Goal: Transaction & Acquisition: Register for event/course

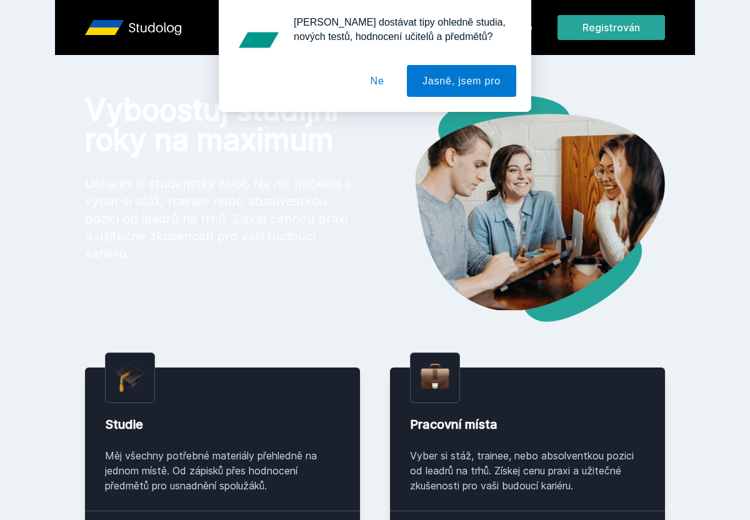
click at [376, 81] on font "Ne" at bounding box center [377, 81] width 14 height 11
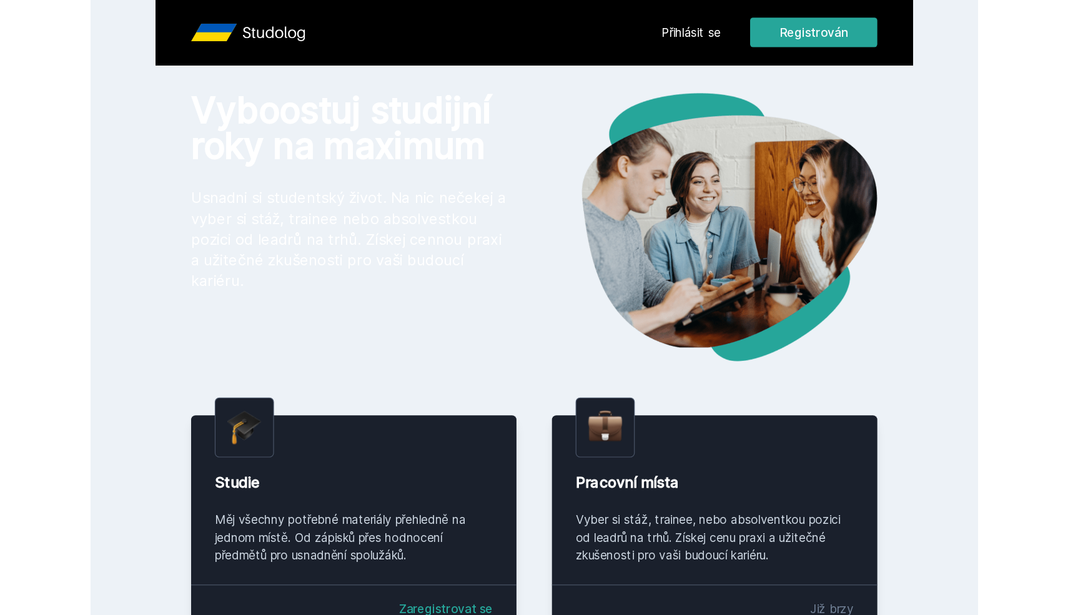
scroll to position [22, 0]
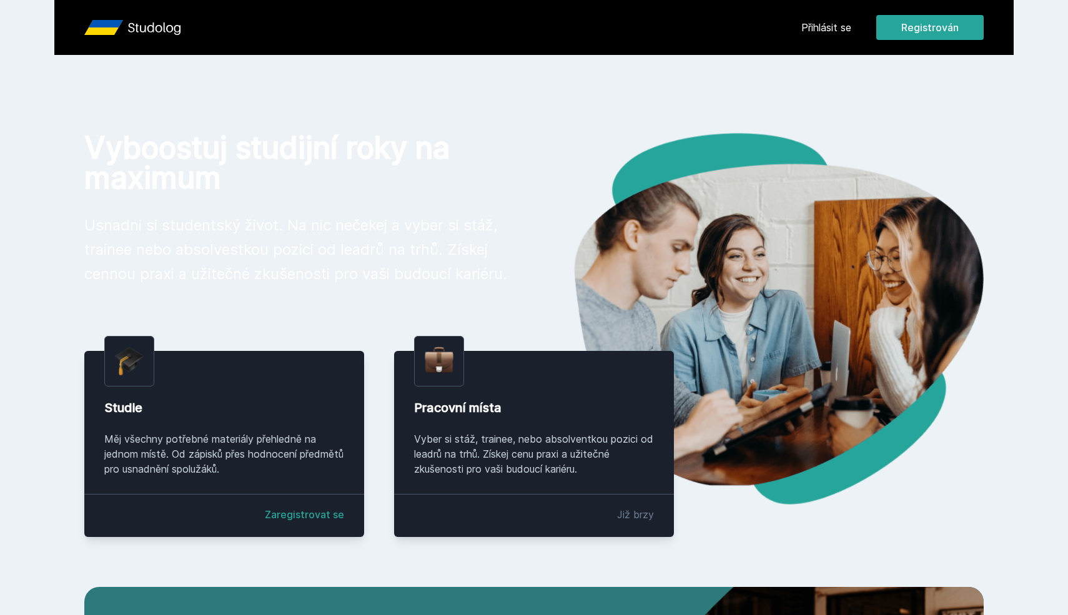
click at [505, 231] on p "Usnadni si studentský život. Na nic nečekej a vyber si stáž, trainee nebo absol…" at bounding box center [299, 249] width 430 height 73
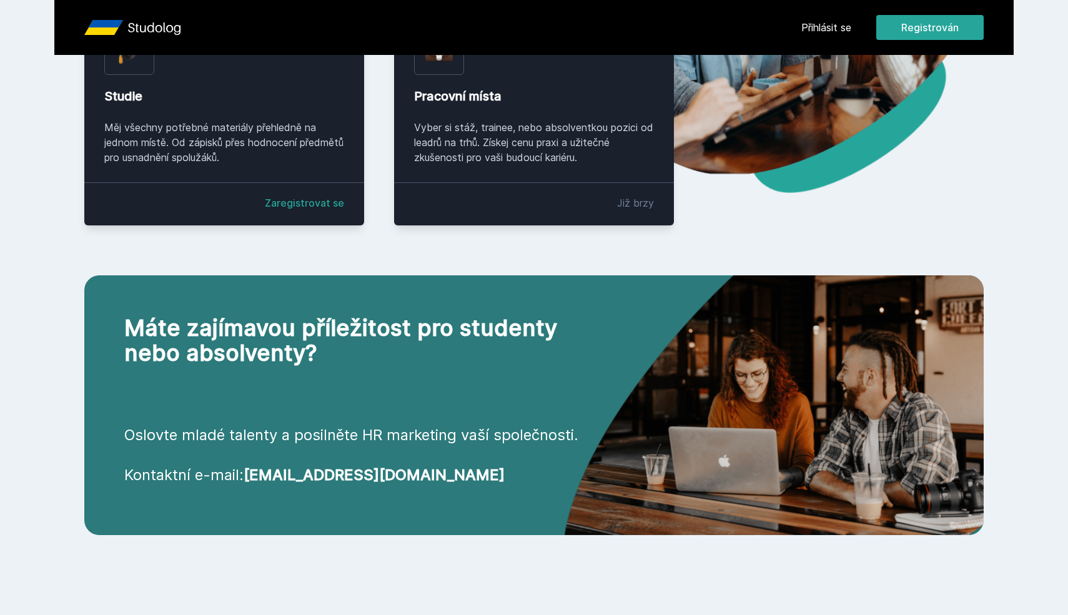
scroll to position [0, 0]
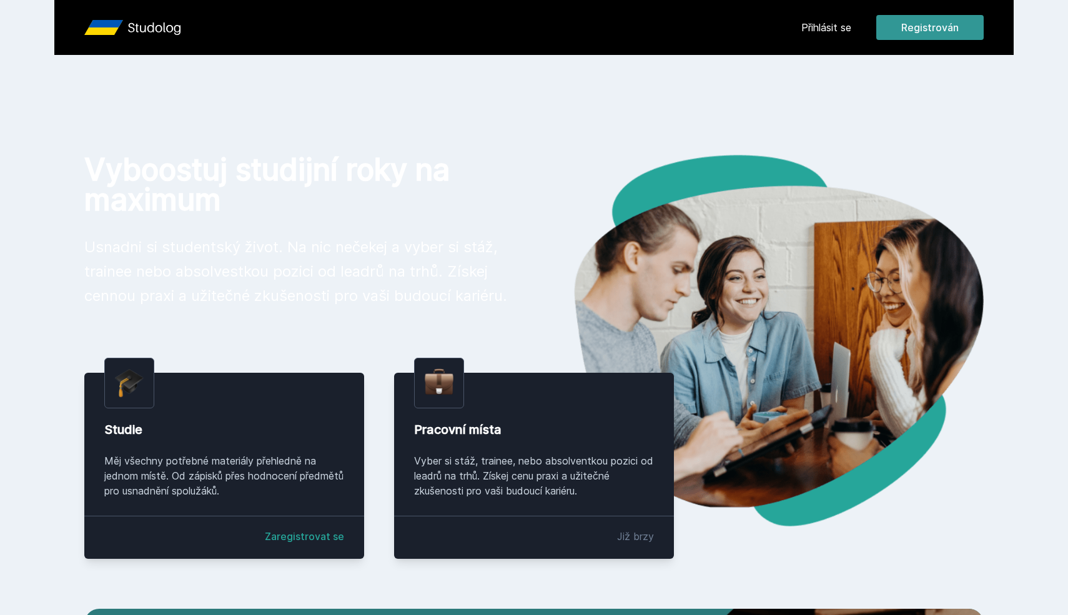
click at [749, 33] on font "Registrován" at bounding box center [930, 27] width 57 height 15
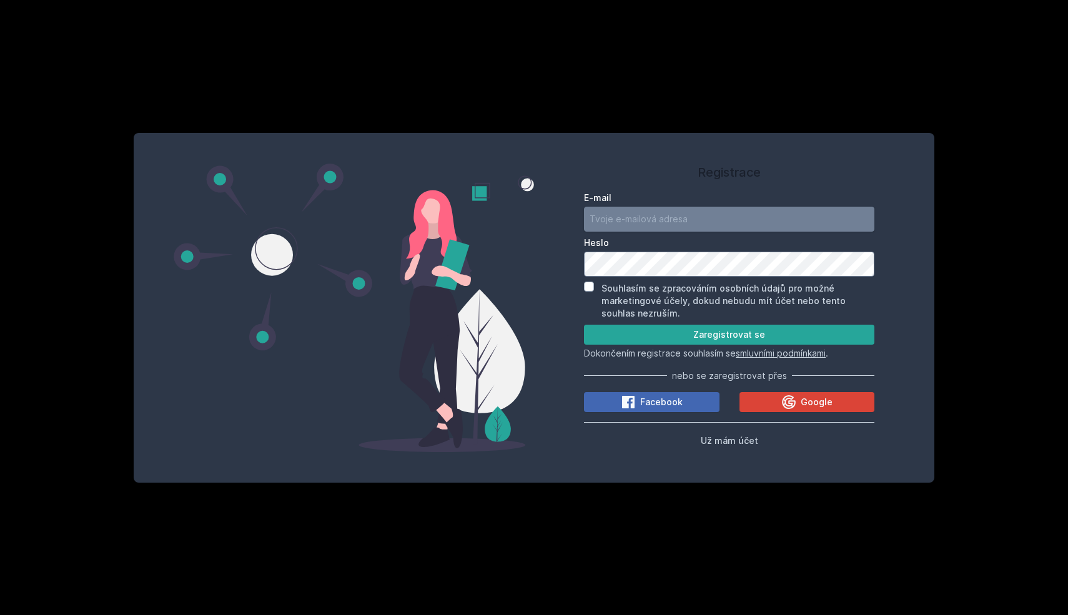
click at [689, 219] on input "E-mail" at bounding box center [729, 219] width 291 height 25
type input "reht02@vse.cz"
click at [579, 286] on div "Registrace E-mail reht02@vse.cz Heslo Souhlasím se zpracováním osobních údajů p…" at bounding box center [729, 308] width 390 height 320
click at [588, 286] on input "Souhlasím se zpracováním osobních údajů pro možné marketingové účely, dokud neb…" at bounding box center [589, 287] width 10 height 10
click at [579, 261] on div "Registrace E-mail reht02@vse.cz Heslo Souhlasím se zpracováním osobních údajů p…" at bounding box center [729, 308] width 390 height 320
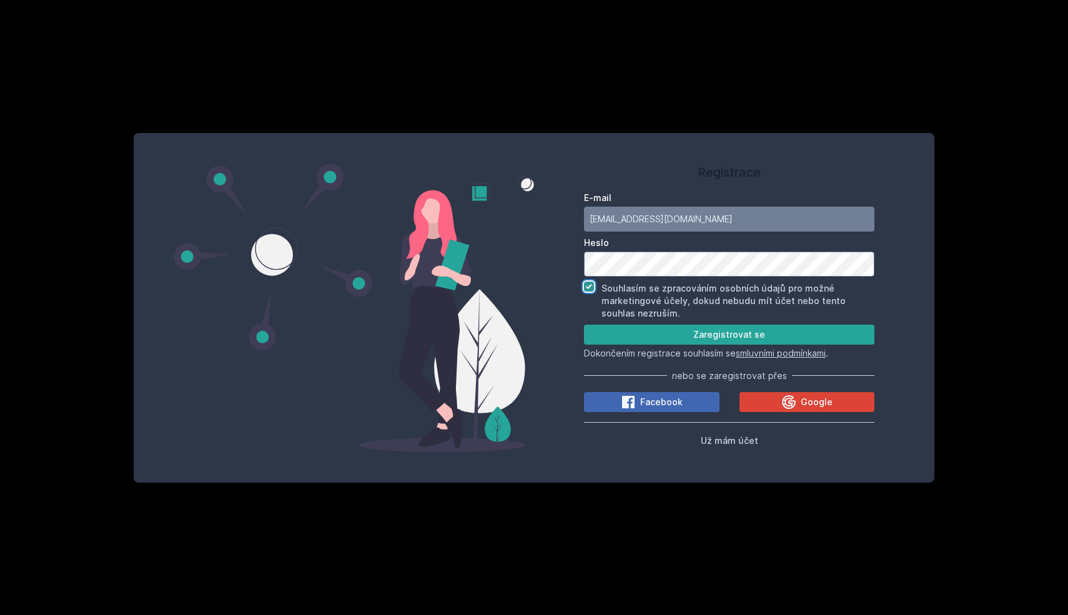
click at [589, 286] on input "Souhlasím se zpracováním osobních údajů pro možné marketingové účely, dokud neb…" at bounding box center [589, 287] width 10 height 10
click at [668, 342] on button "Zaregistrovat se" at bounding box center [729, 335] width 291 height 20
click at [664, 330] on button "Zaregistrovat se" at bounding box center [729, 335] width 291 height 20
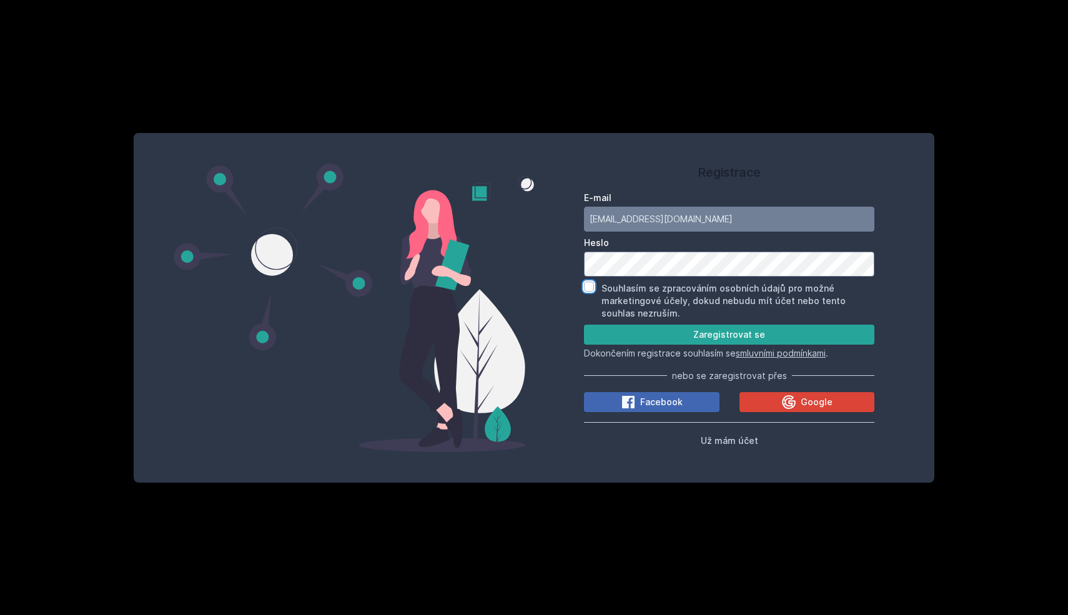
click at [590, 289] on input "Souhlasím se zpracováním osobních údajů pro možné marketingové účely, dokud neb…" at bounding box center [589, 287] width 10 height 10
click at [692, 340] on button "Zaregistrovat se" at bounding box center [729, 335] width 291 height 20
click at [675, 223] on input "reht02@vse.cz" at bounding box center [729, 219] width 291 height 25
click at [588, 287] on input "Souhlasím se zpracováním osobních údajů pro možné marketingové účely, dokud neb…" at bounding box center [589, 287] width 10 height 10
checkbox input "false"
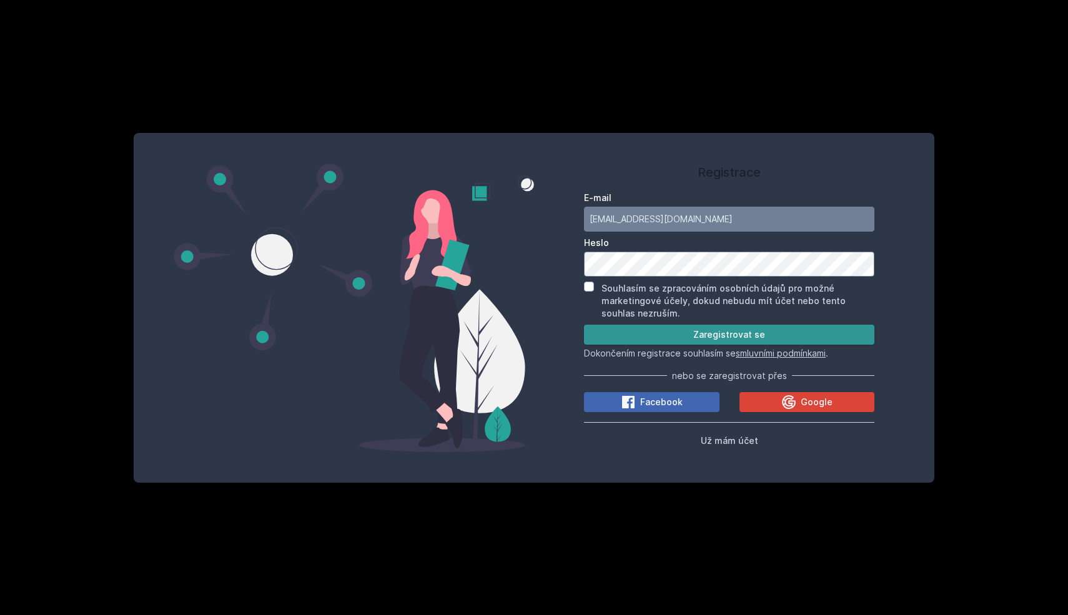
click at [622, 332] on button "Zaregistrovat se" at bounding box center [729, 335] width 291 height 20
click at [627, 215] on input "E-mail" at bounding box center [729, 219] width 291 height 25
click at [631, 215] on input "re" at bounding box center [729, 219] width 291 height 25
type input "[EMAIL_ADDRESS][DOMAIN_NAME]"
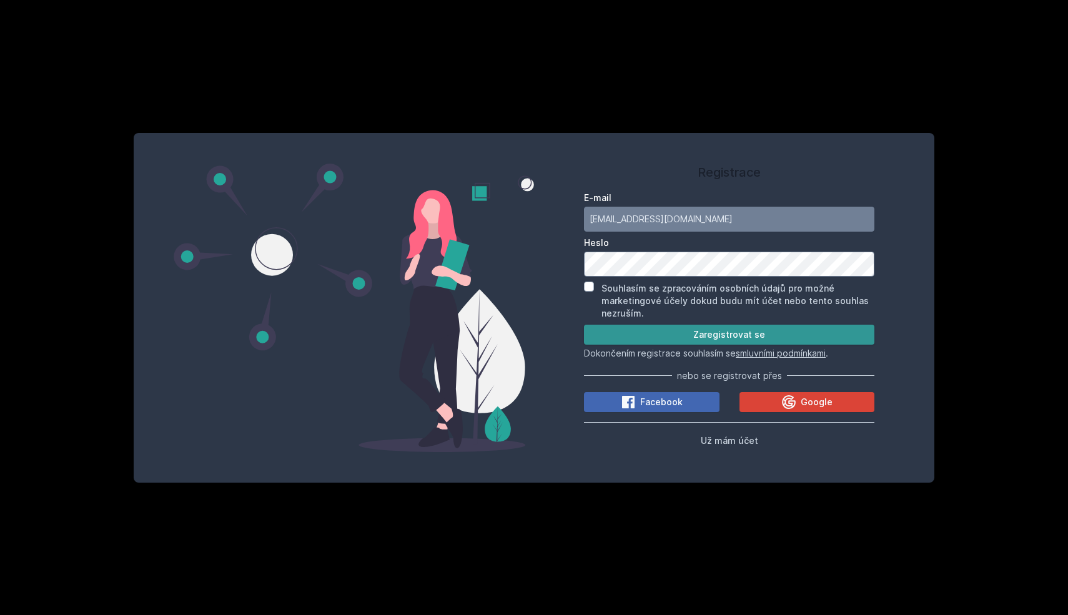
click at [634, 337] on button "Zaregistrovat se" at bounding box center [729, 335] width 291 height 20
click at [591, 290] on input "Souhlasím se zpracováním osobních údajů pro možné marketingové účely dokud budu…" at bounding box center [589, 287] width 10 height 10
checkbox input "true"
click at [619, 340] on button "Zaregistrovat se" at bounding box center [729, 335] width 291 height 20
click at [726, 442] on span "Už mám účet" at bounding box center [729, 440] width 57 height 11
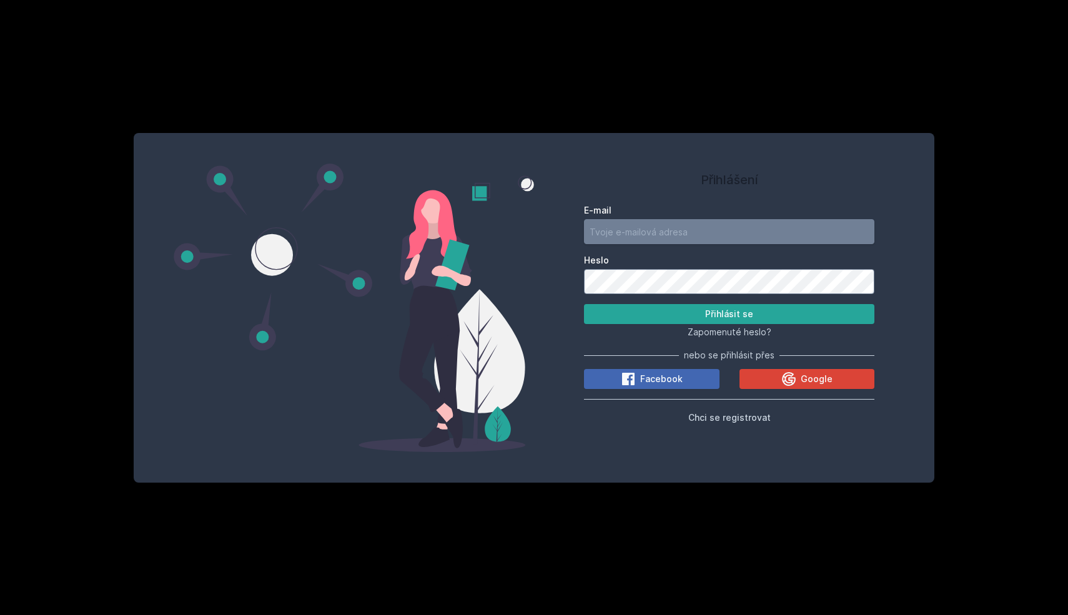
click at [699, 237] on input "E-mail" at bounding box center [729, 231] width 291 height 25
click at [763, 379] on button "Google" at bounding box center [808, 379] width 136 height 20
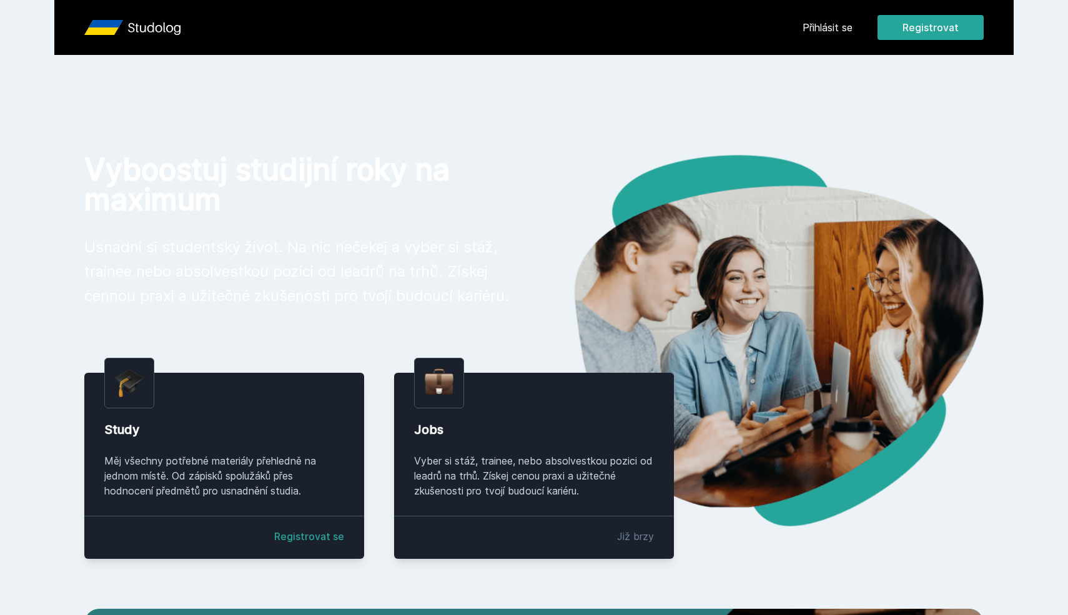
click at [160, 28] on icon at bounding box center [154, 27] width 52 height 15
